Goal: Task Accomplishment & Management: Manage account settings

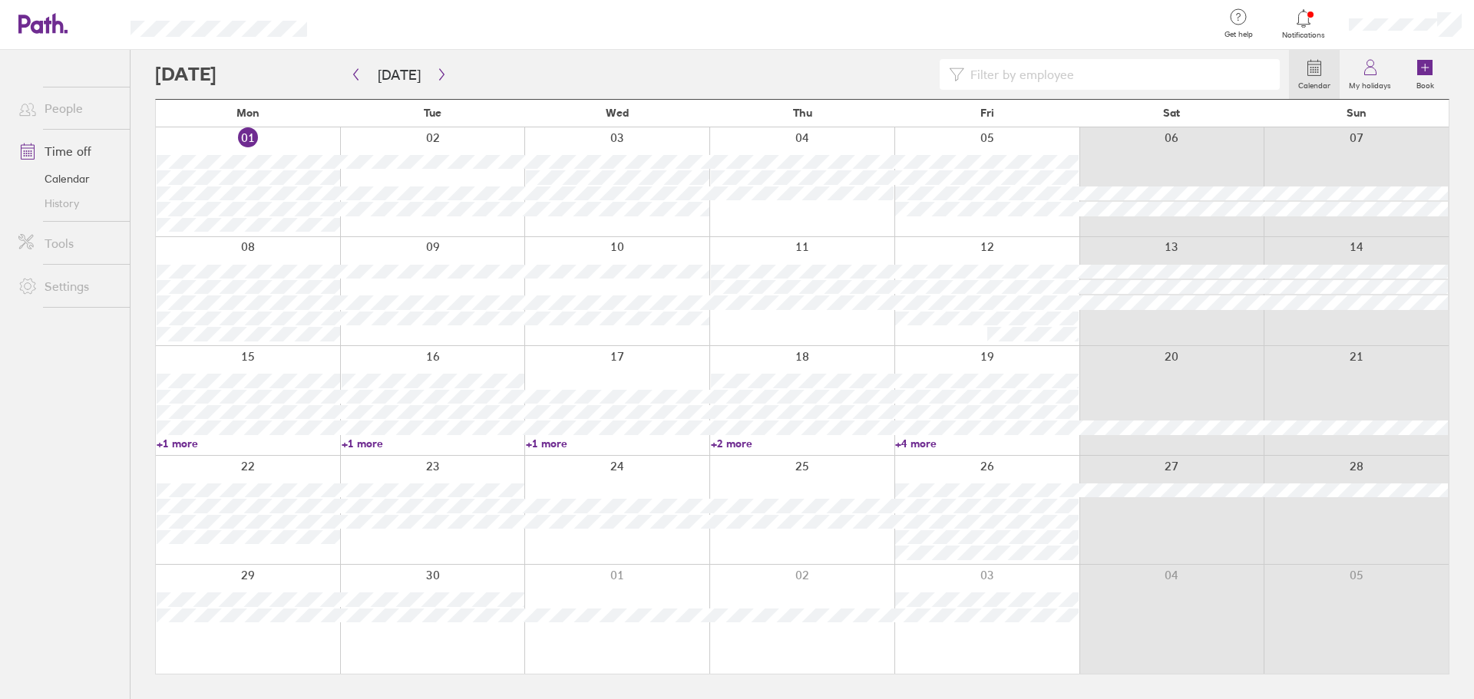
click at [717, 446] on link "+2 more" at bounding box center [802, 444] width 183 height 14
drag, startPoint x: 854, startPoint y: 596, endPoint x: 965, endPoint y: 454, distance: 180.6
click at [854, 596] on div at bounding box center [801, 619] width 185 height 109
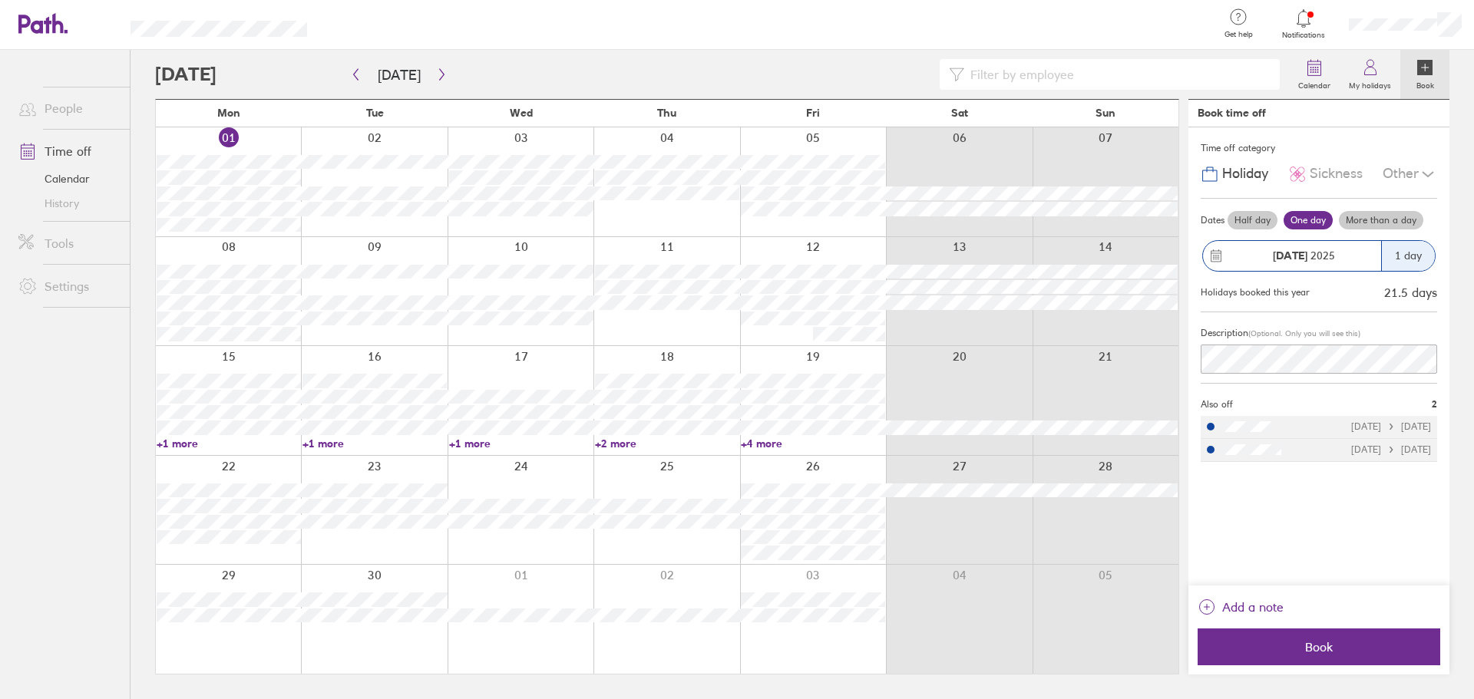
click at [1307, 18] on icon at bounding box center [1303, 18] width 18 height 18
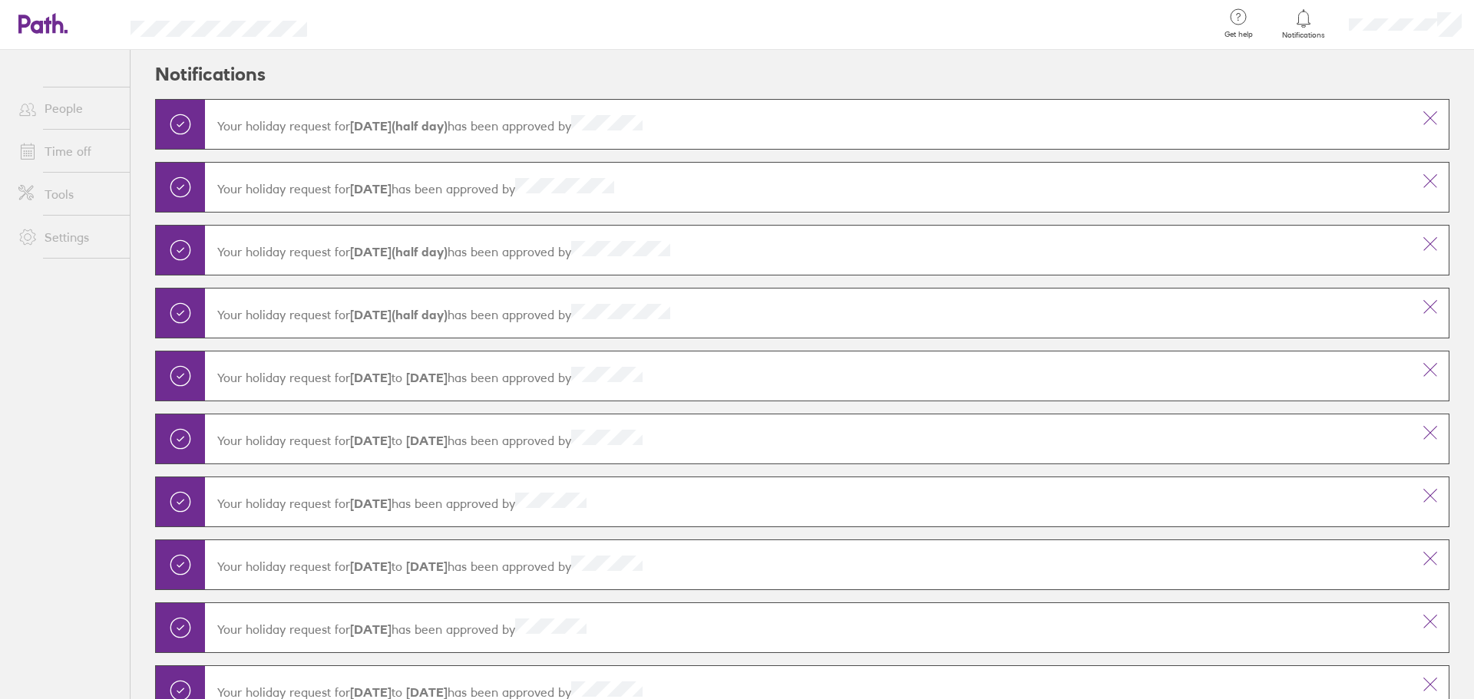
click at [60, 154] on link "Time off" at bounding box center [68, 151] width 124 height 31
